Goal: Information Seeking & Learning: Learn about a topic

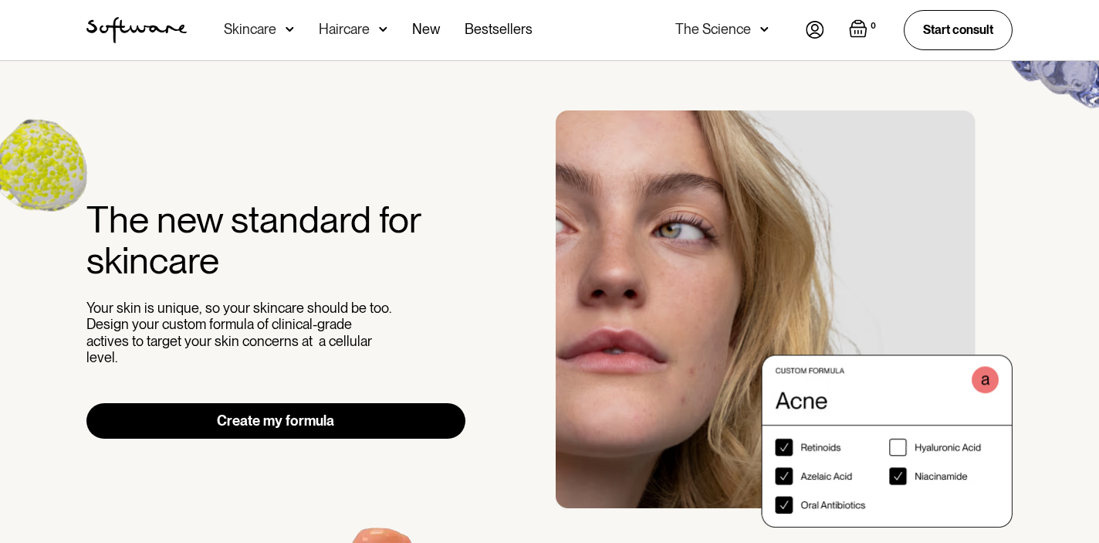
click at [261, 32] on div "Skincare" at bounding box center [250, 29] width 52 height 15
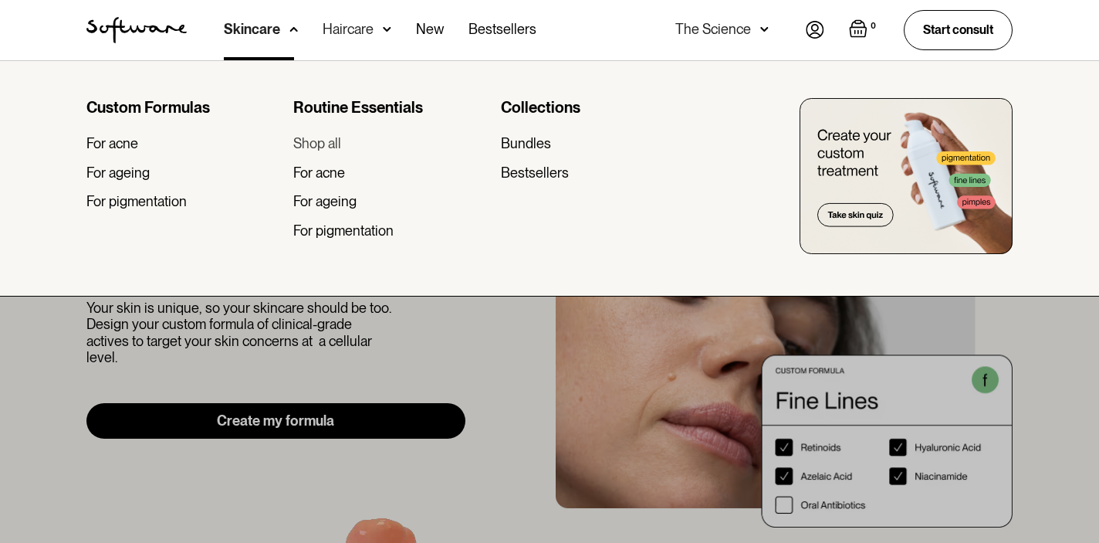
click at [323, 139] on div "Shop all" at bounding box center [317, 143] width 48 height 17
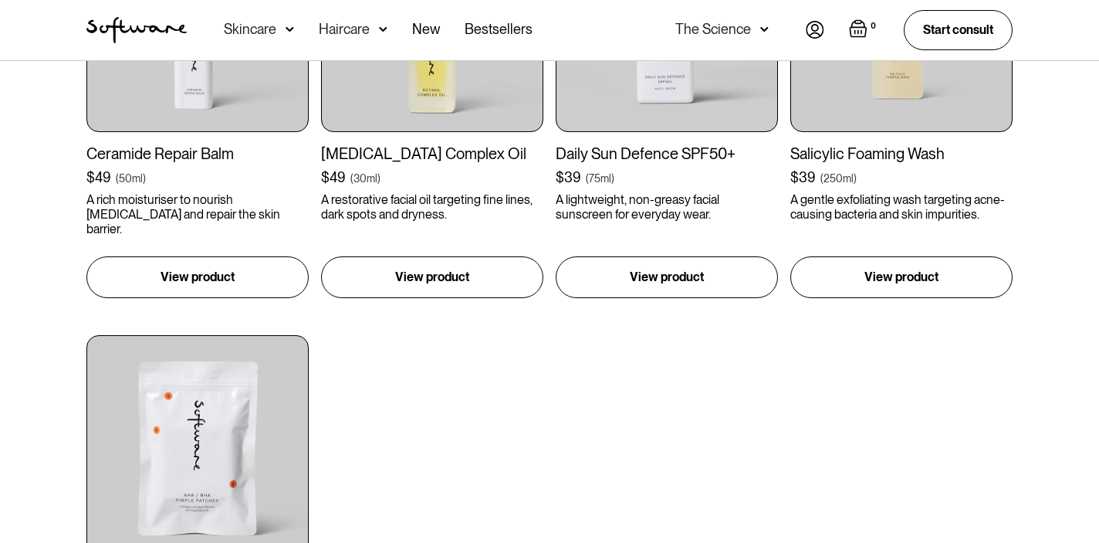
scroll to position [1496, 0]
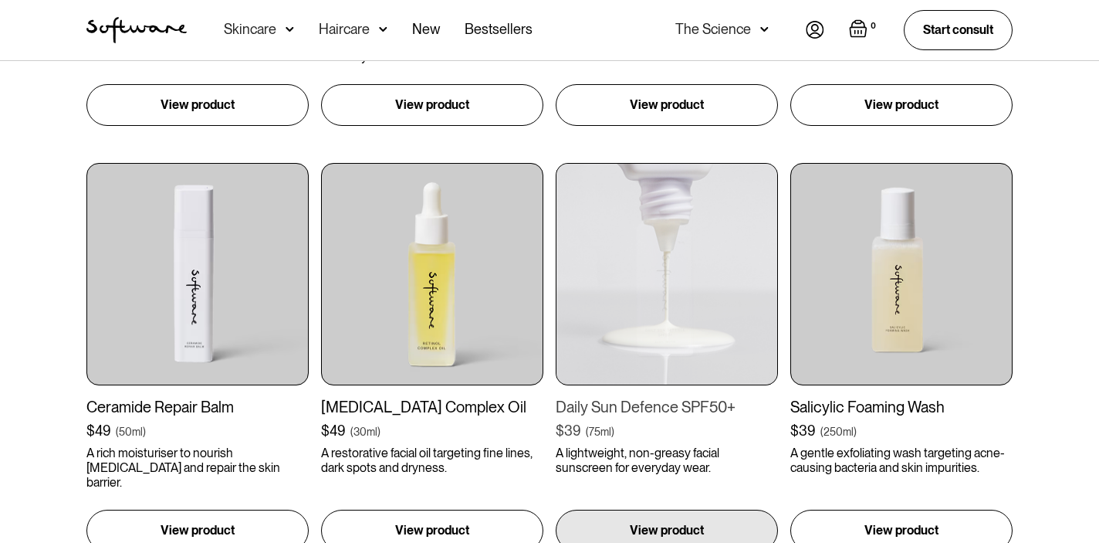
click at [681, 283] on img at bounding box center [667, 274] width 222 height 222
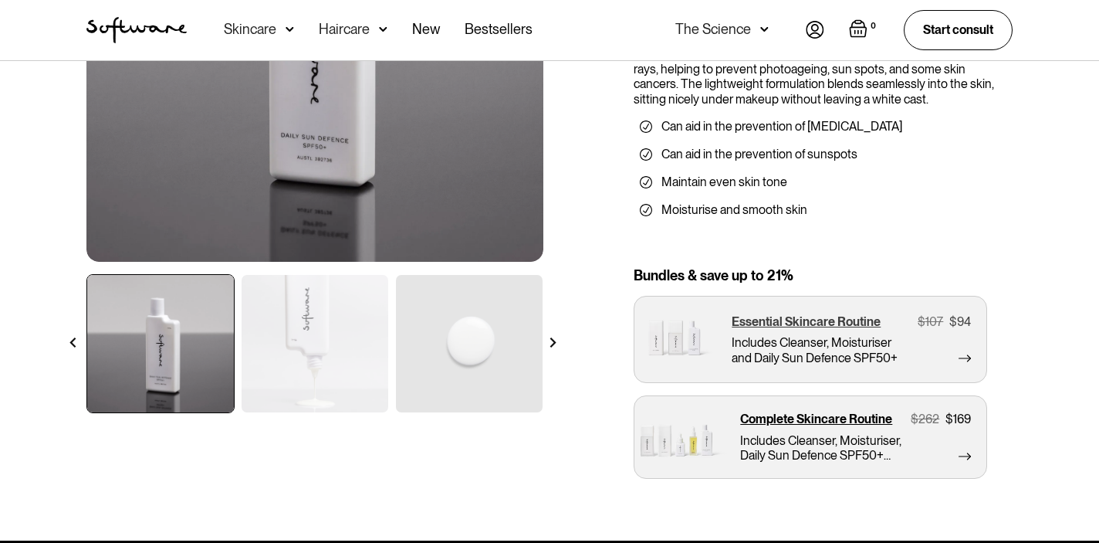
scroll to position [329, 0]
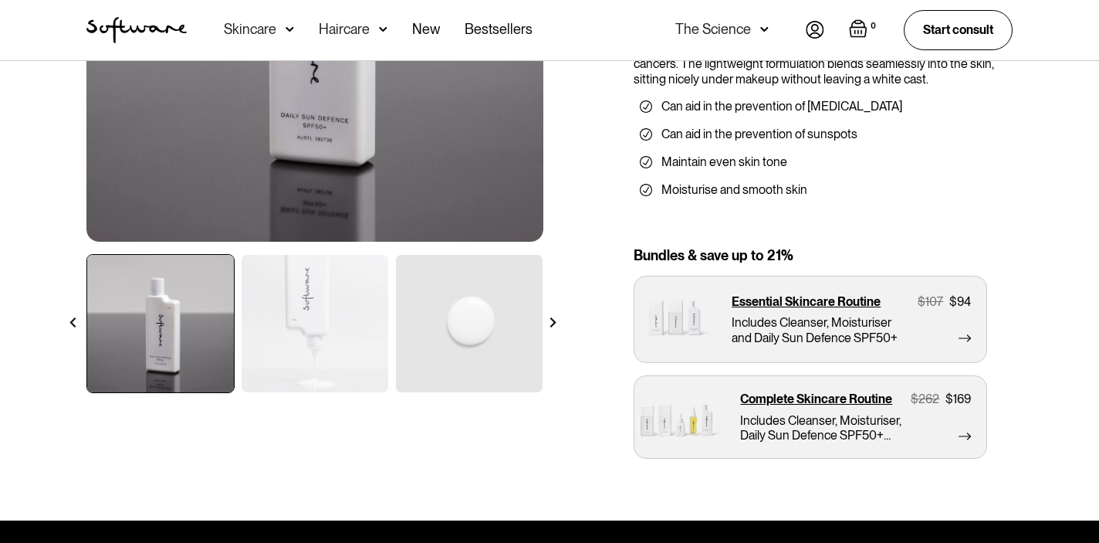
click at [556, 324] on img at bounding box center [553, 322] width 10 height 10
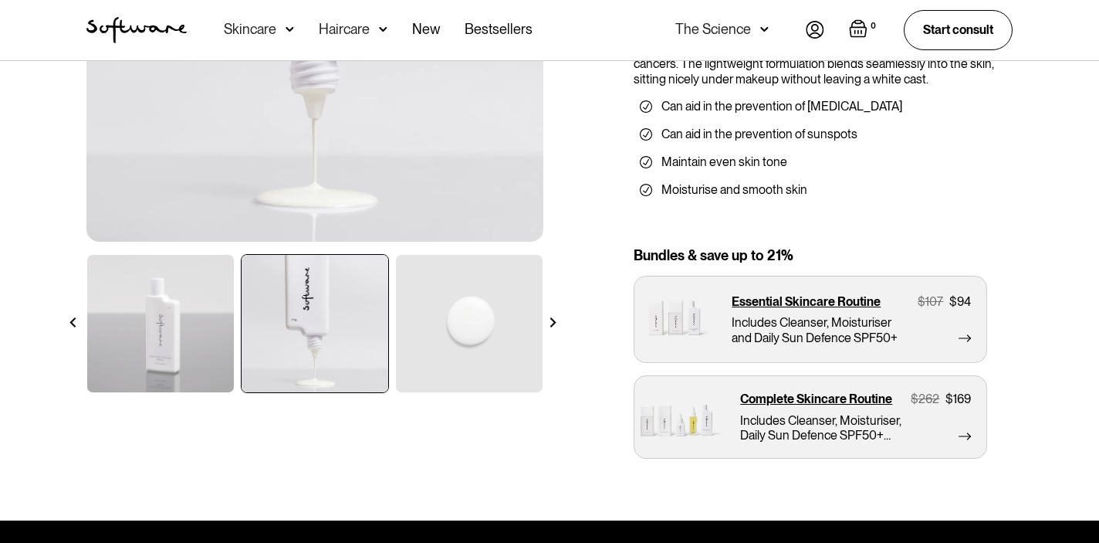
click at [556, 324] on img at bounding box center [553, 322] width 10 height 10
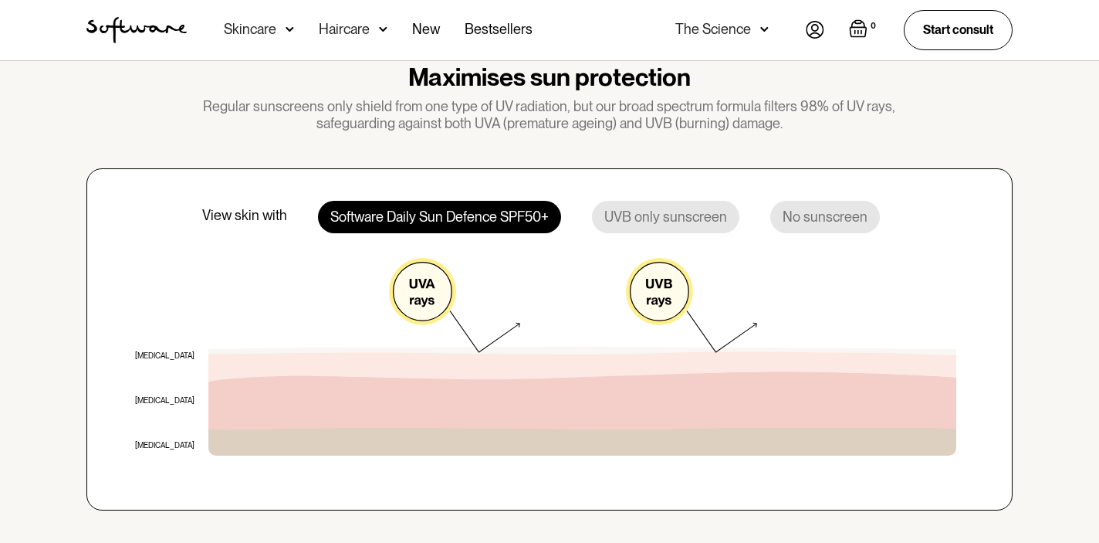
scroll to position [1180, 0]
click at [661, 214] on div "UVB only sunscreen" at bounding box center [665, 216] width 147 height 32
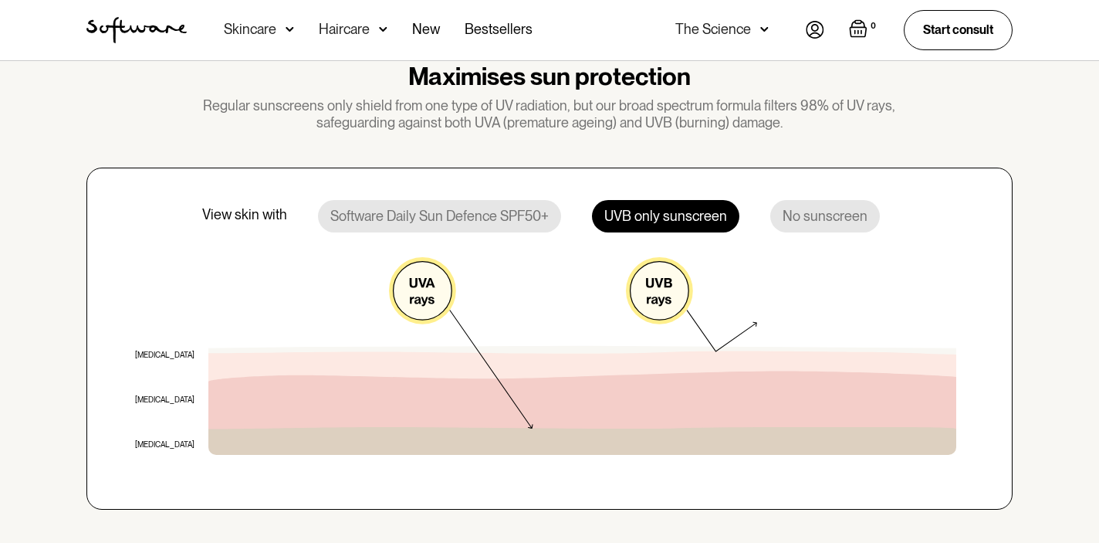
click at [823, 215] on div "No sunscreen" at bounding box center [825, 216] width 110 height 32
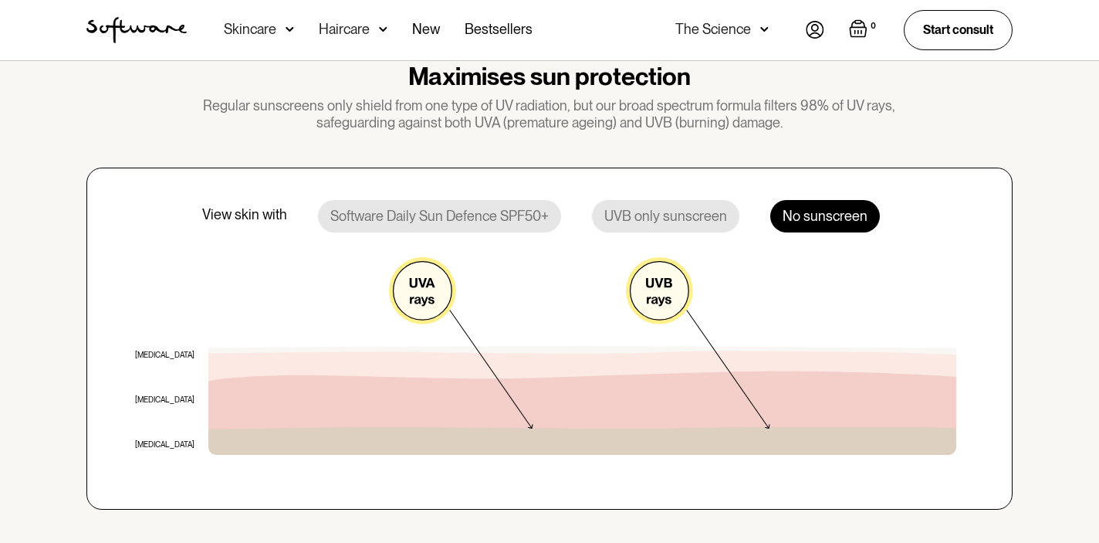
click at [492, 208] on div "Software Daily Sun Defence SPF50+" at bounding box center [439, 216] width 243 height 32
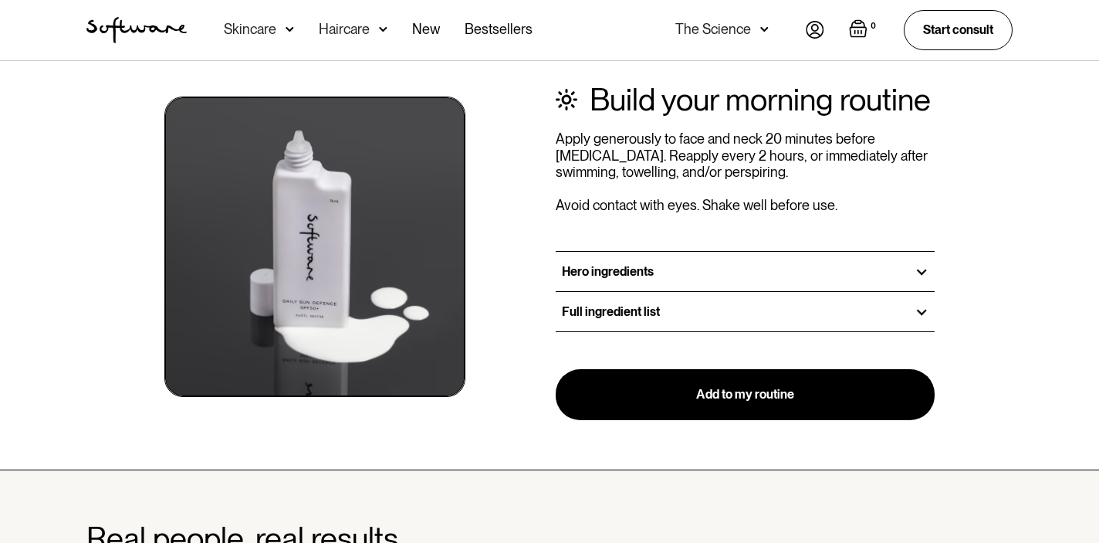
scroll to position [1780, 0]
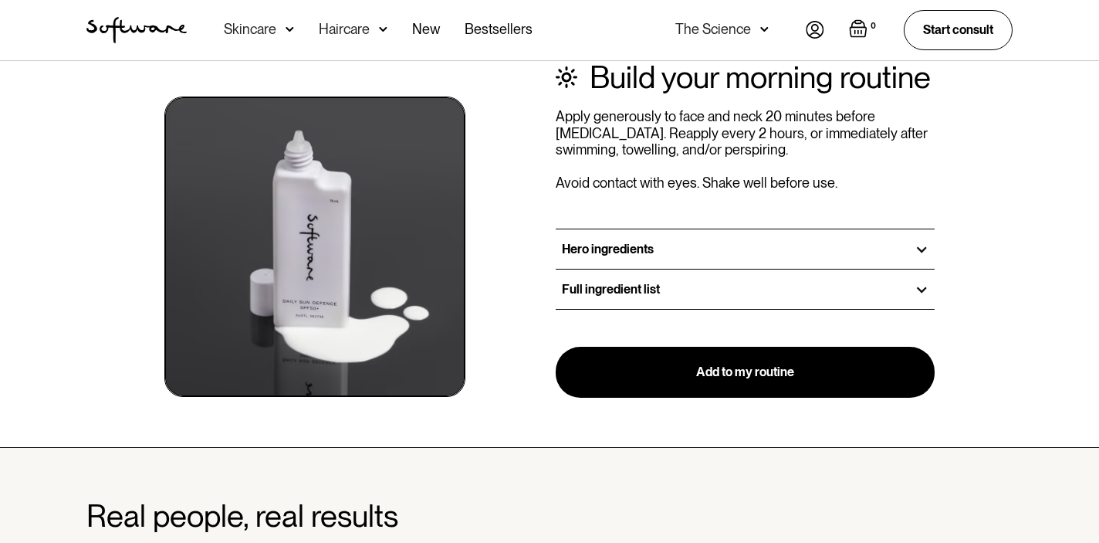
click at [594, 245] on h3 "Hero ingredients" at bounding box center [608, 249] width 92 height 15
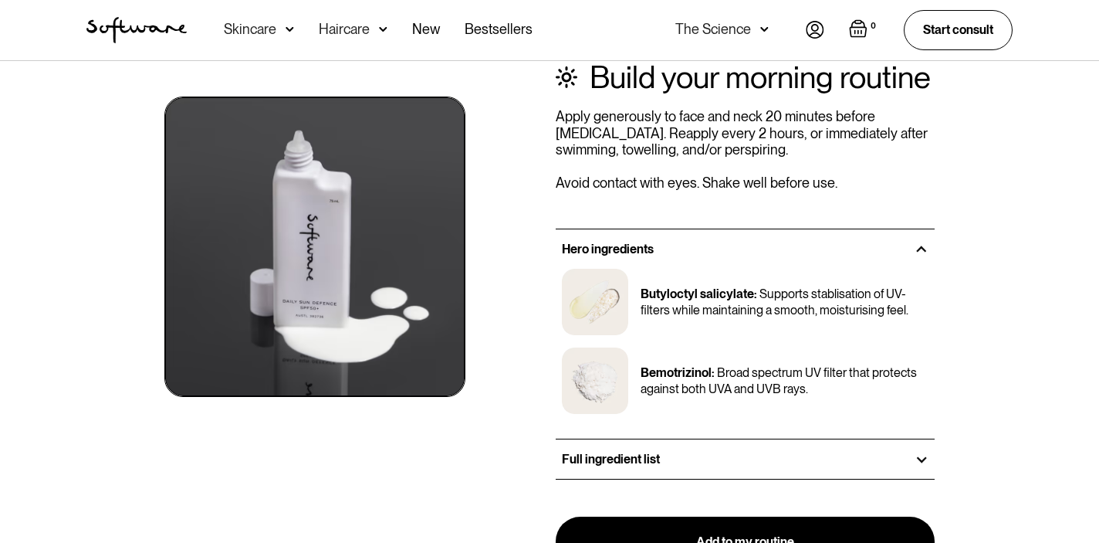
click at [594, 245] on h3 "Hero ingredients" at bounding box center [608, 249] width 92 height 15
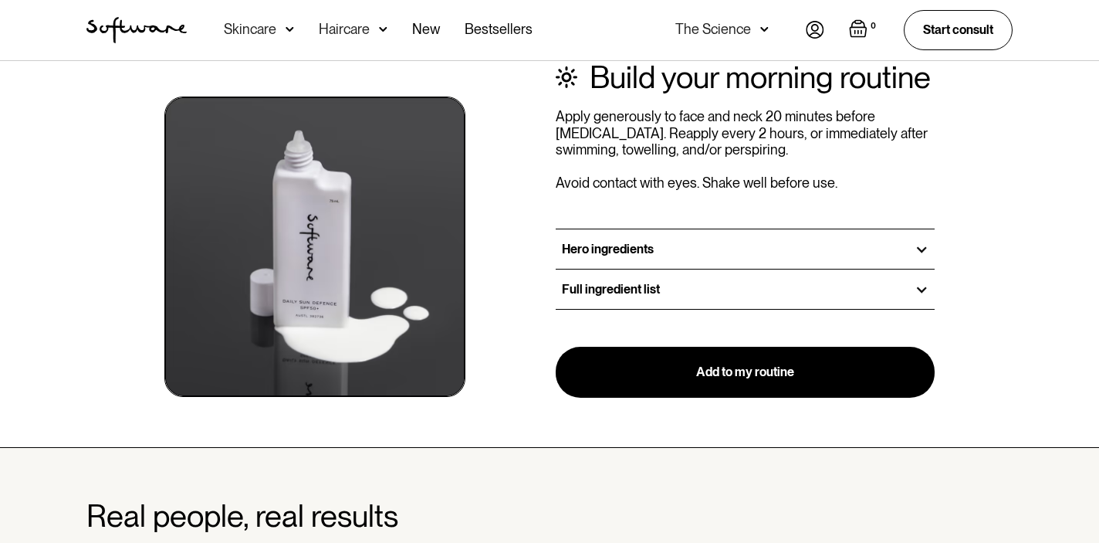
click at [604, 271] on div "Full ingredient list" at bounding box center [745, 288] width 379 height 39
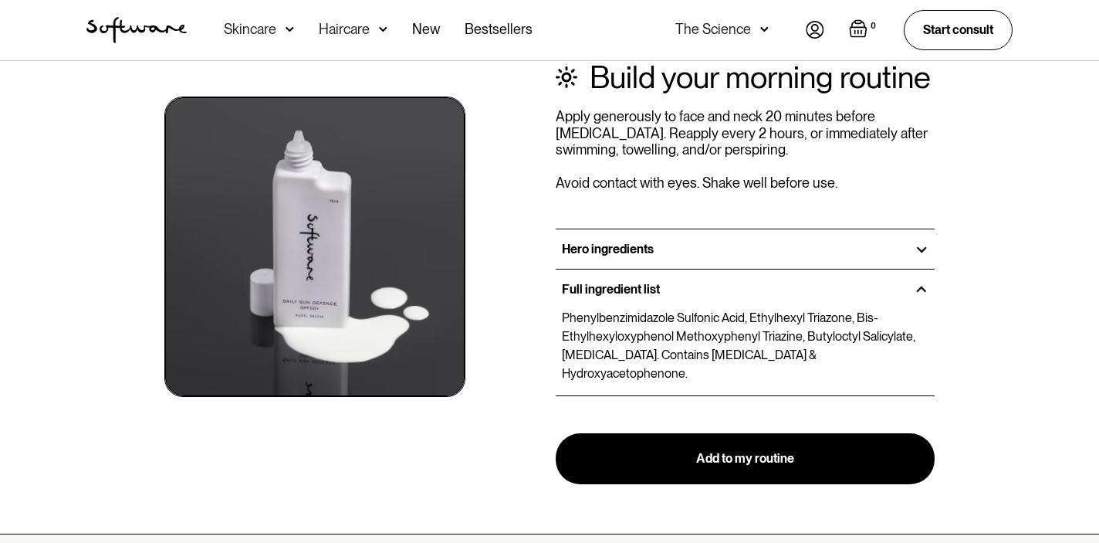
click at [605, 284] on h3 "Full ingredient list" at bounding box center [611, 289] width 98 height 15
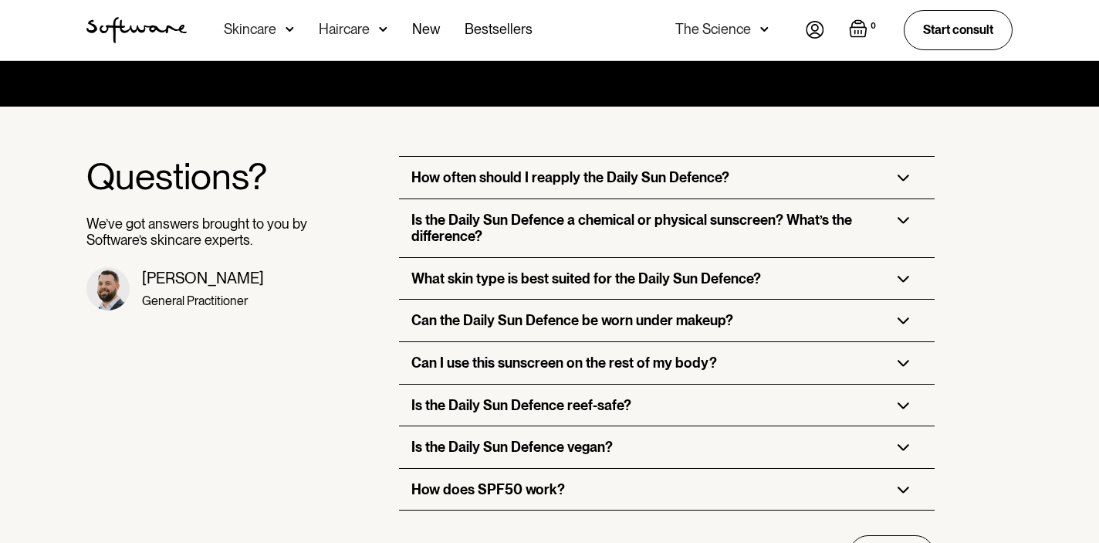
scroll to position [3231, 0]
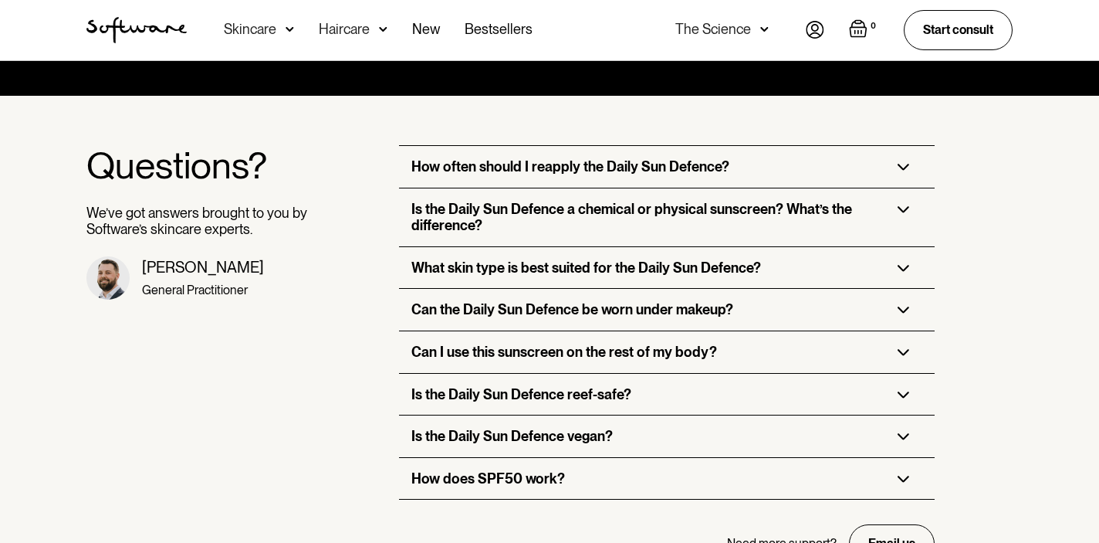
click at [631, 158] on h3 "How often should I reapply the Daily Sun Defence?" at bounding box center [570, 166] width 318 height 17
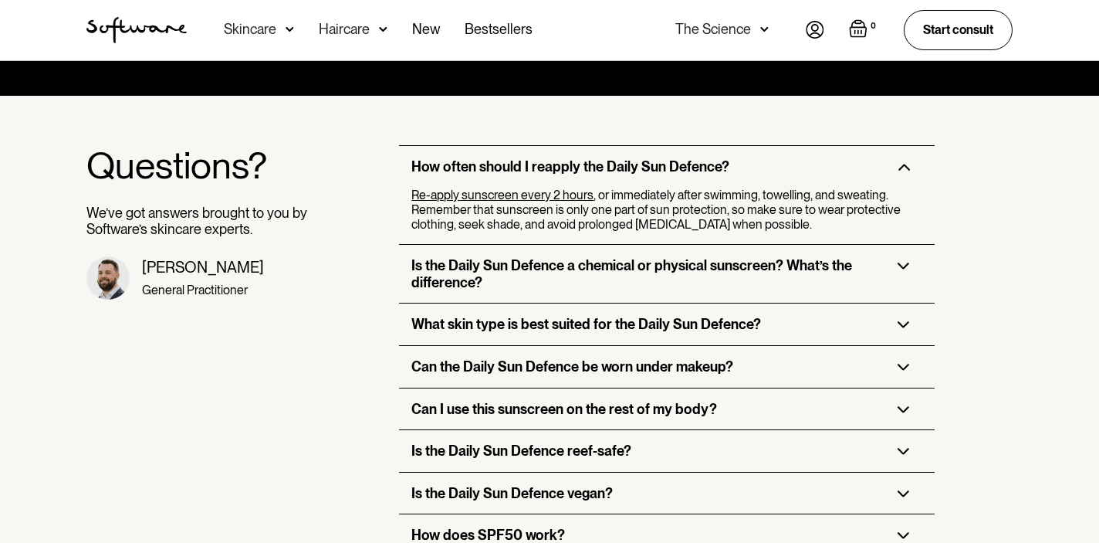
click at [631, 158] on h3 "How often should I reapply the Daily Sun Defence?" at bounding box center [570, 166] width 318 height 17
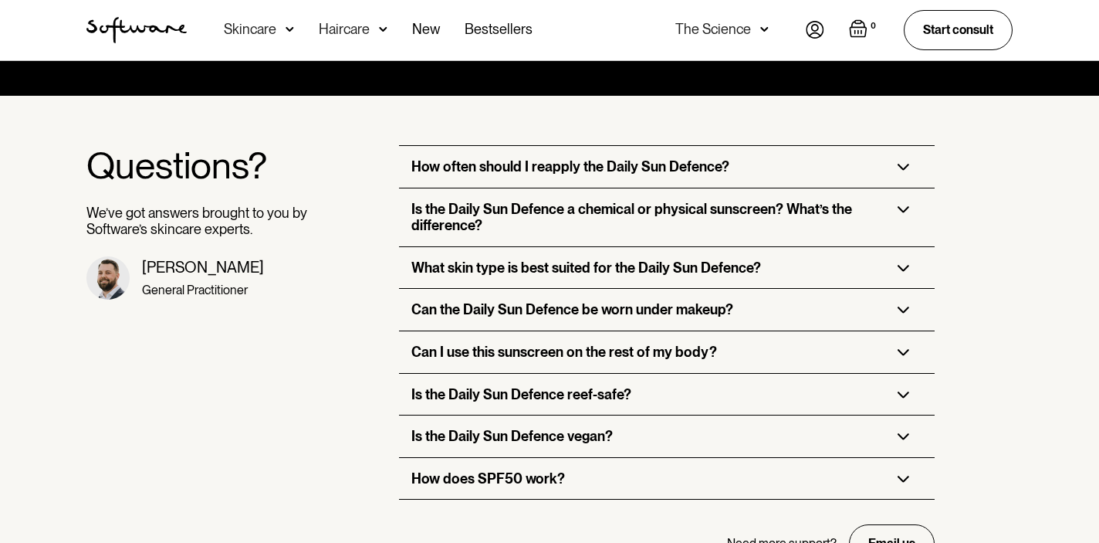
click at [621, 210] on h3 "Is the Daily Sun Defence a chemical or physical sunscreen? What’s the differenc…" at bounding box center [641, 217] width 461 height 33
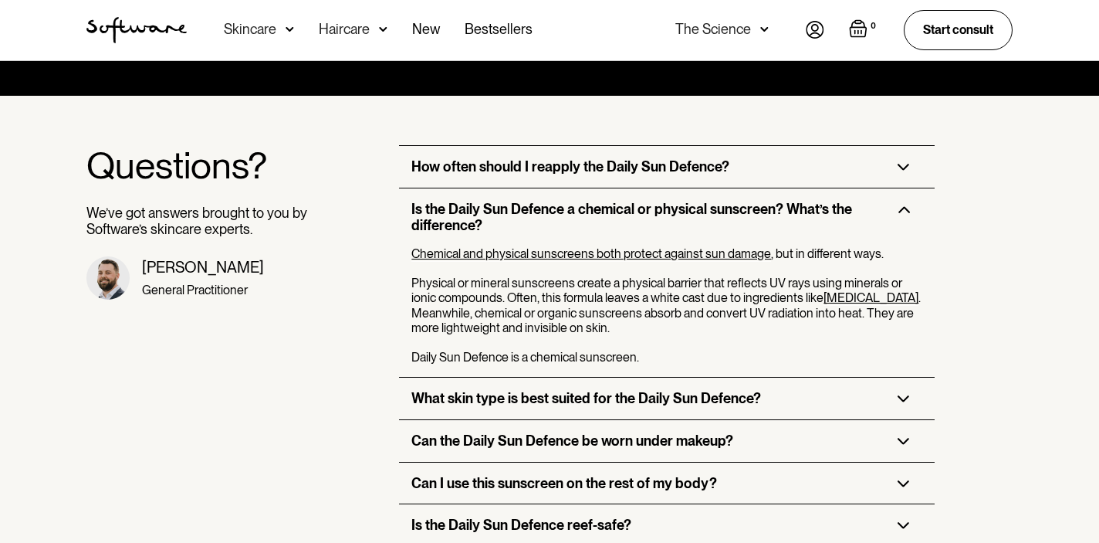
click at [630, 201] on h3 "Is the Daily Sun Defence a chemical or physical sunscreen? What’s the differenc…" at bounding box center [641, 217] width 461 height 33
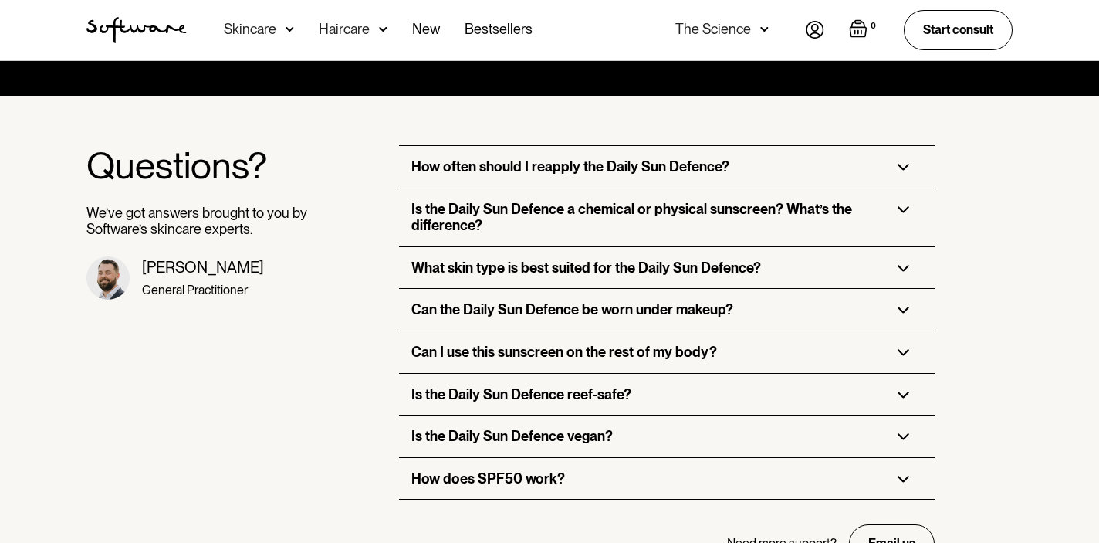
click at [621, 259] on h3 "What skin type is best suited for the Daily Sun Defence?" at bounding box center [586, 267] width 350 height 17
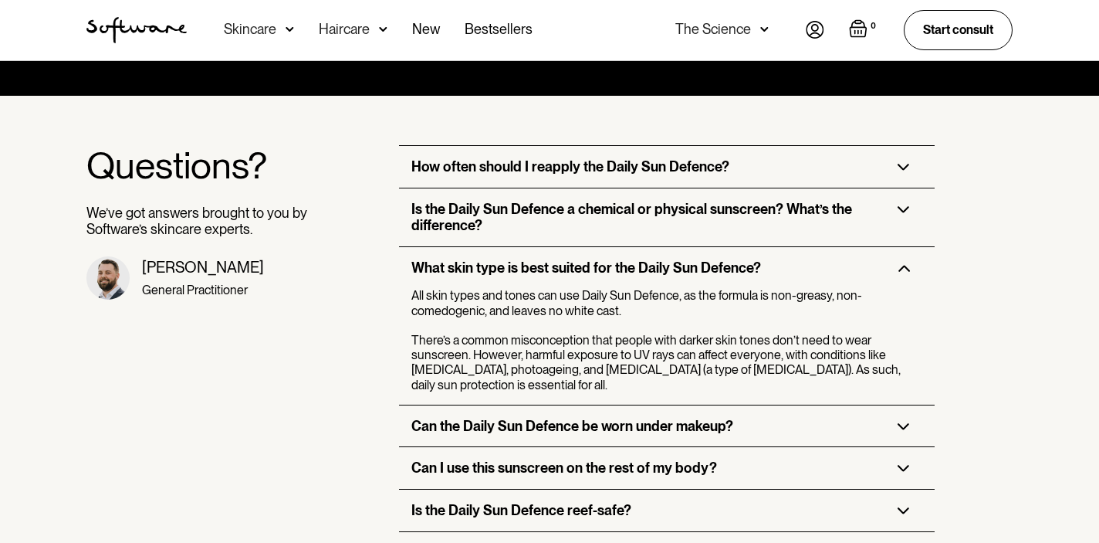
click at [621, 259] on h3 "What skin type is best suited for the Daily Sun Defence?" at bounding box center [586, 267] width 350 height 17
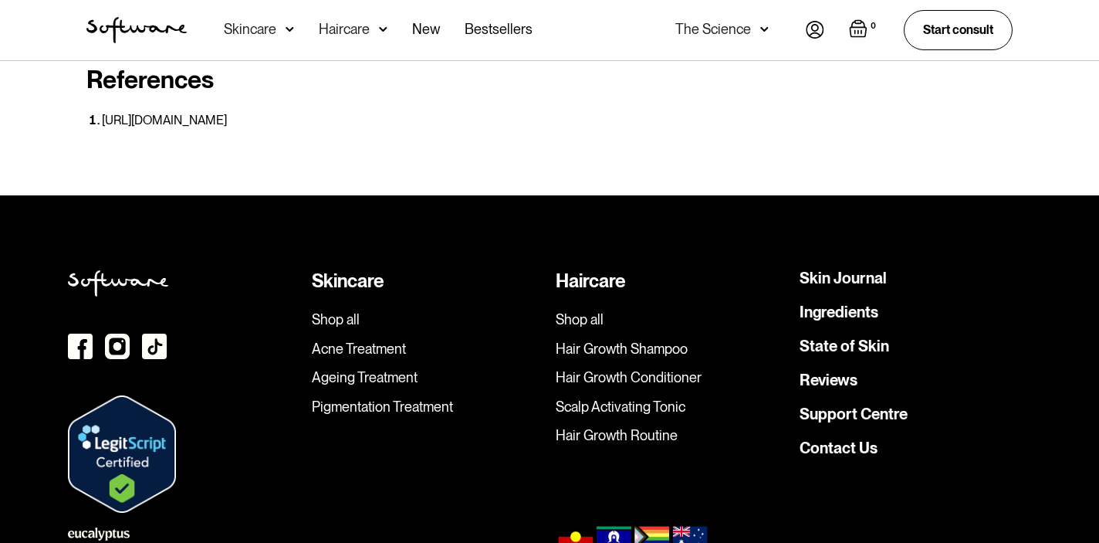
scroll to position [4447, 0]
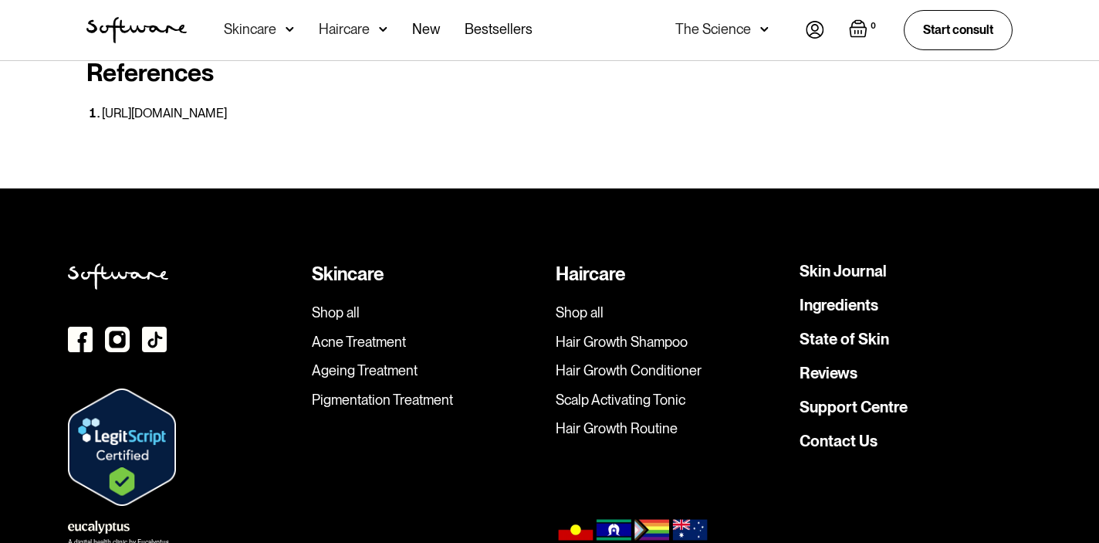
click at [834, 399] on link "Support Centre" at bounding box center [854, 406] width 108 height 15
